Goal: Use online tool/utility

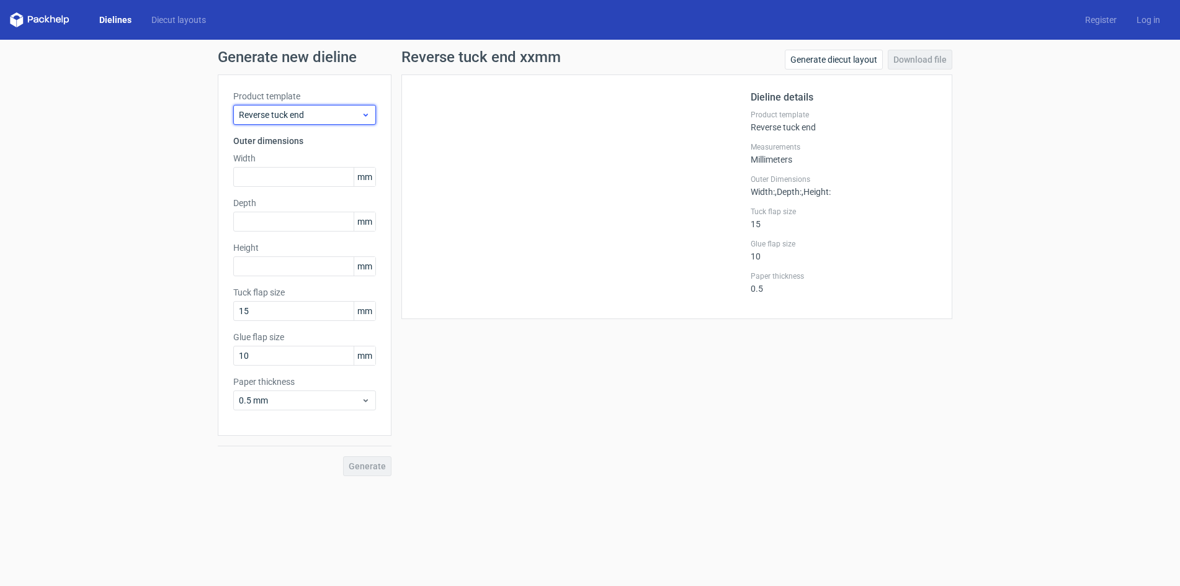
click at [353, 109] on span "Reverse tuck end" at bounding box center [300, 115] width 122 height 12
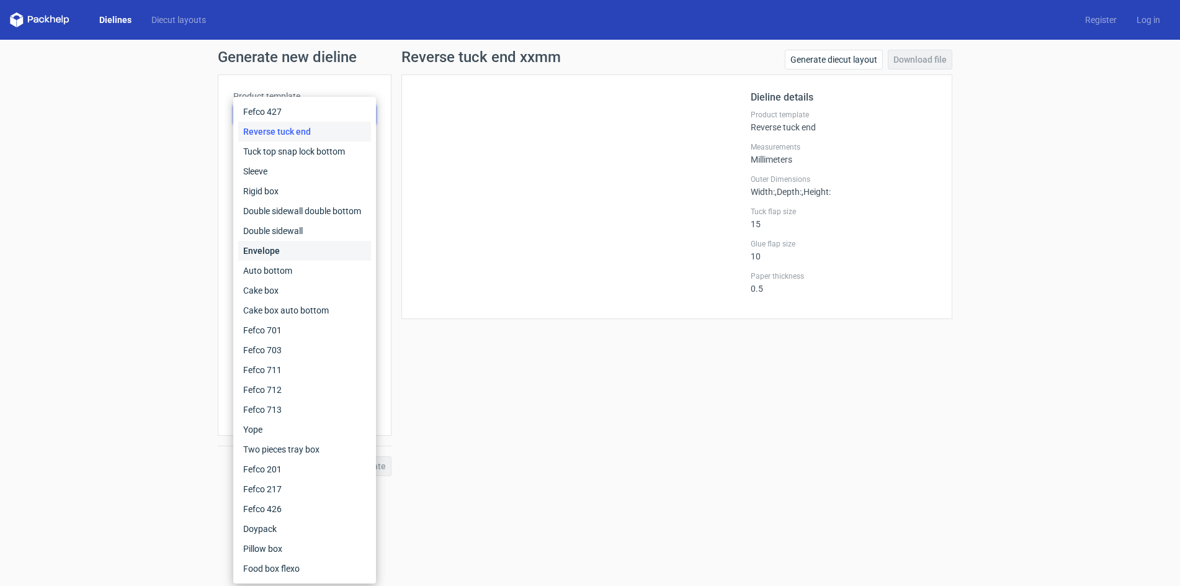
click at [275, 250] on div "Envelope" at bounding box center [304, 251] width 133 height 20
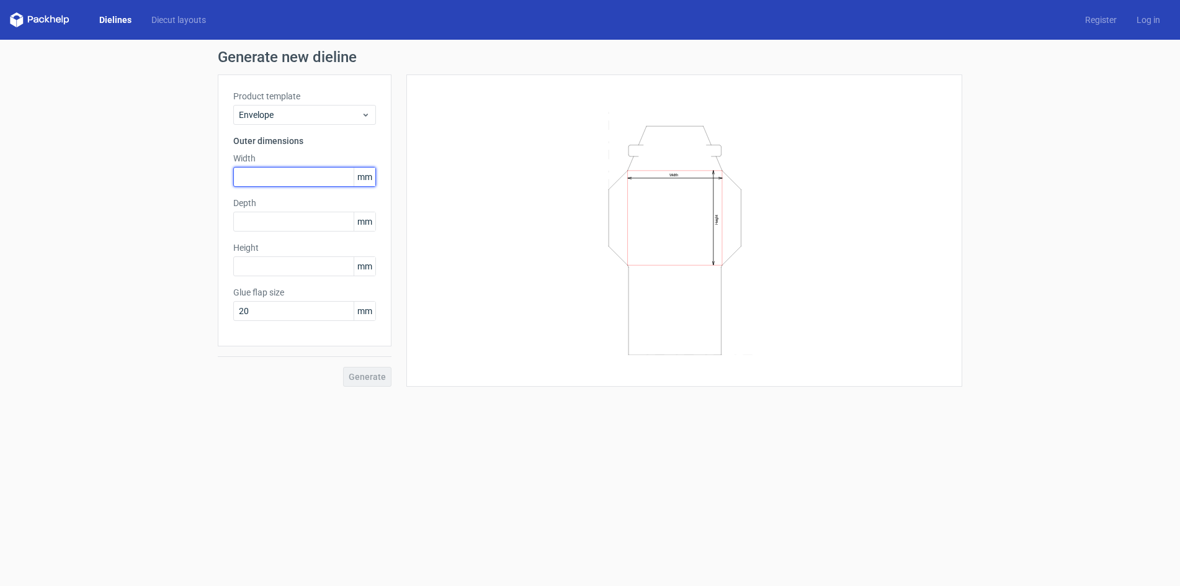
click at [262, 175] on input "text" at bounding box center [304, 177] width 143 height 20
click at [367, 114] on icon at bounding box center [365, 115] width 9 height 10
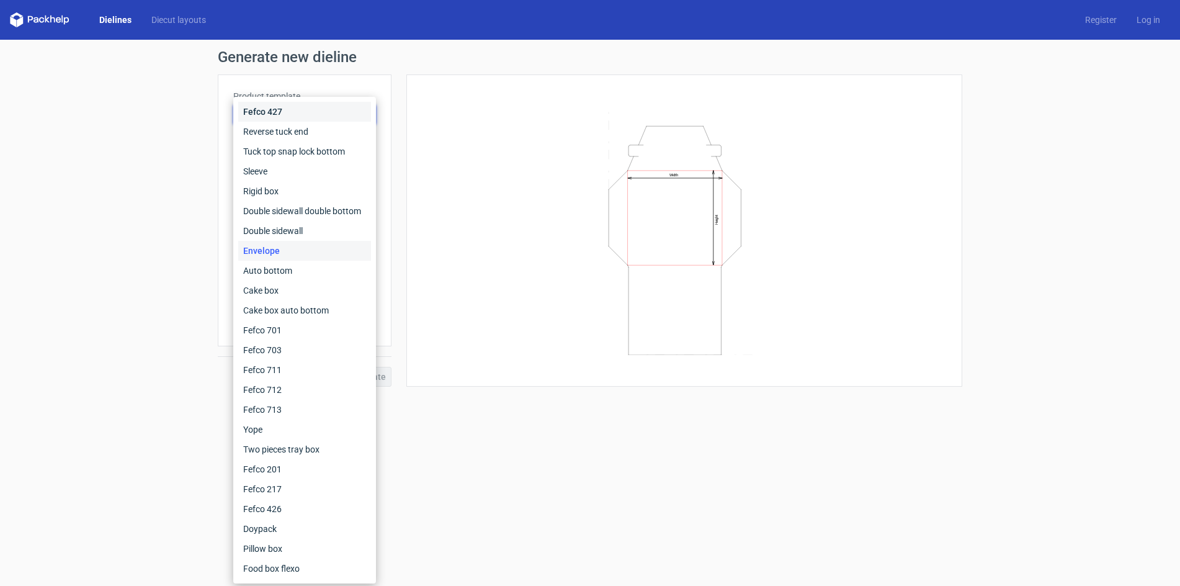
click at [366, 114] on div "Fefco 427" at bounding box center [304, 112] width 133 height 20
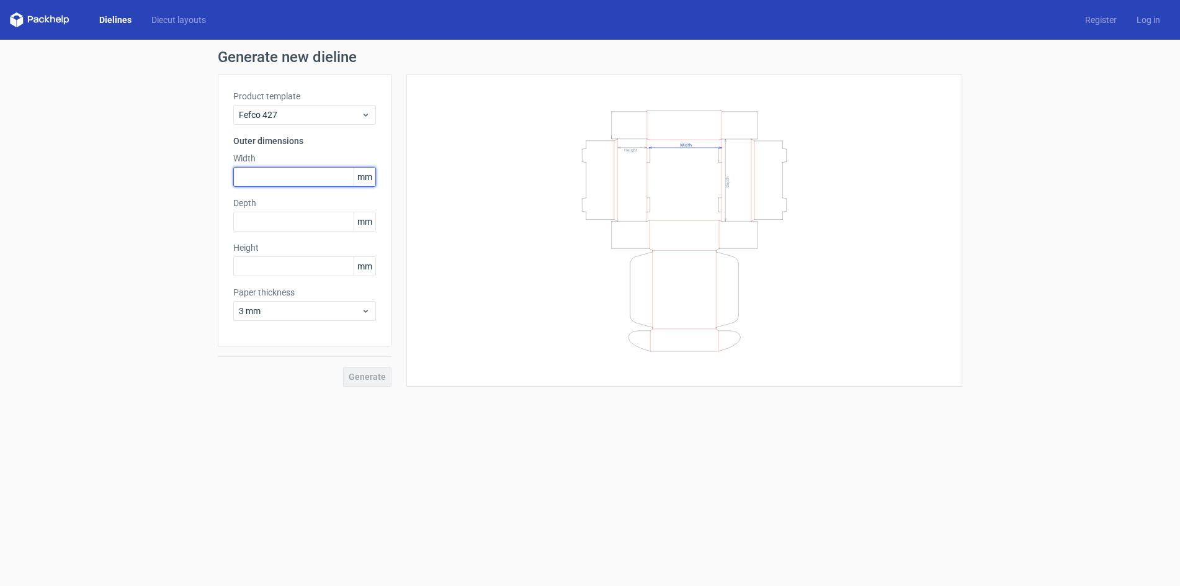
click at [261, 176] on input "text" at bounding box center [304, 177] width 143 height 20
type input "165"
type input "89"
click at [316, 120] on span "Fefco 427" at bounding box center [300, 115] width 122 height 12
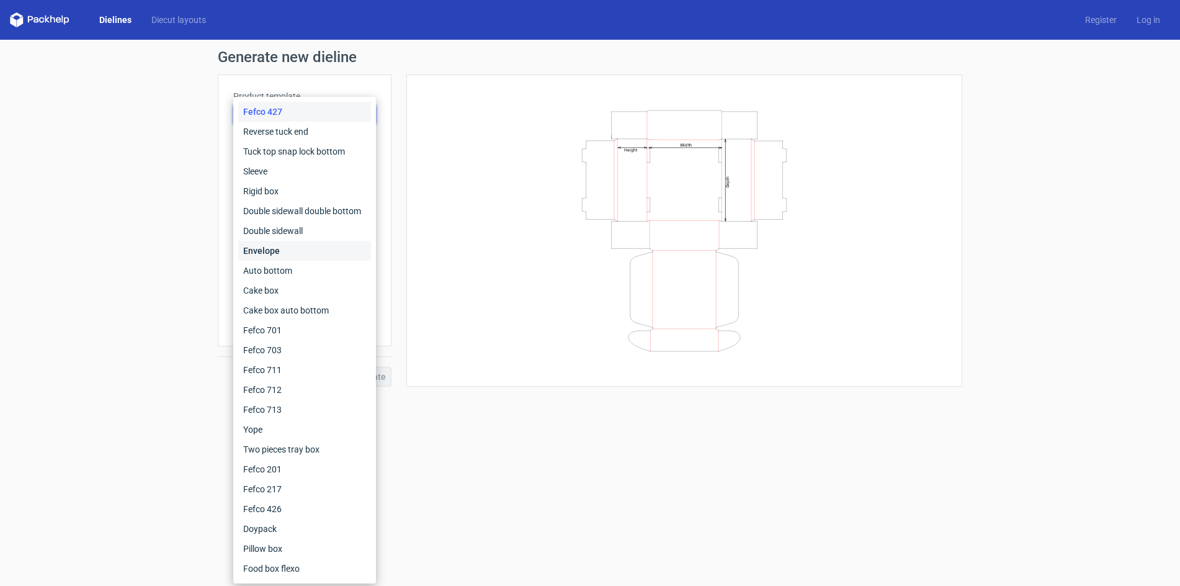
click at [279, 250] on div "Envelope" at bounding box center [304, 251] width 133 height 20
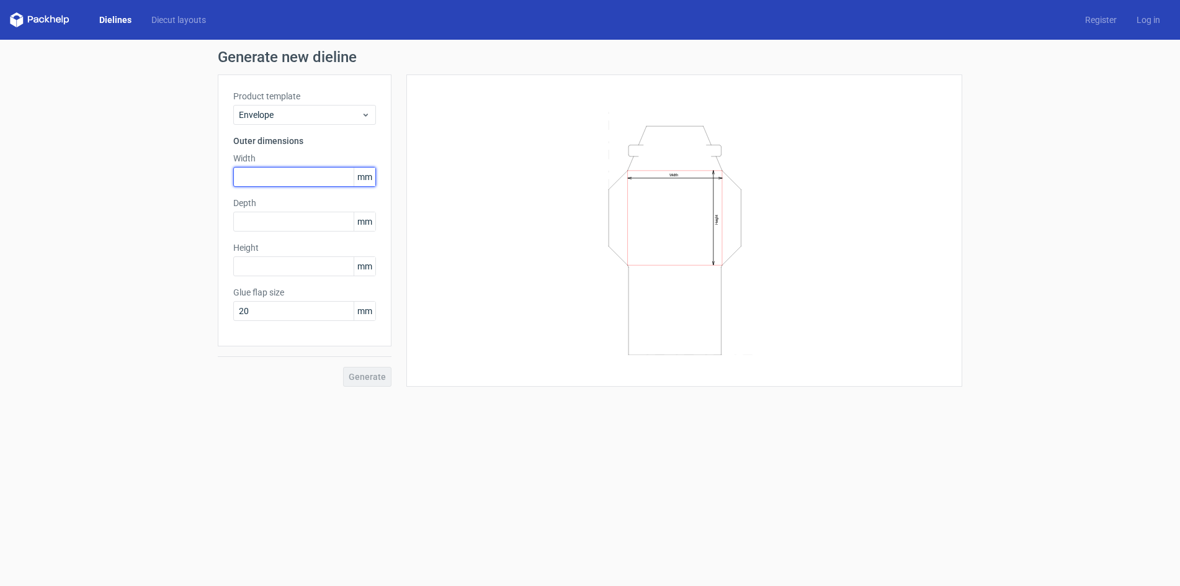
click at [288, 176] on input "text" at bounding box center [304, 177] width 143 height 20
type input "165"
type input "89"
type input "15"
click at [358, 331] on div "Product template Envelope Outer dimensions Width 165 mm Depth mm Height 89 mm G…" at bounding box center [305, 210] width 174 height 272
